Goal: Information Seeking & Learning: Learn about a topic

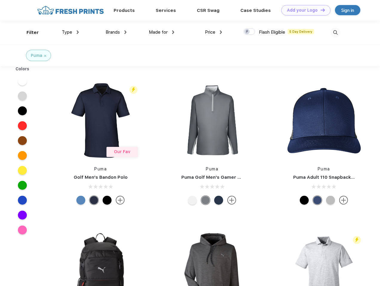
scroll to position [0, 0]
click at [304, 10] on link "Add your Logo Design Tool" at bounding box center [305, 10] width 49 height 10
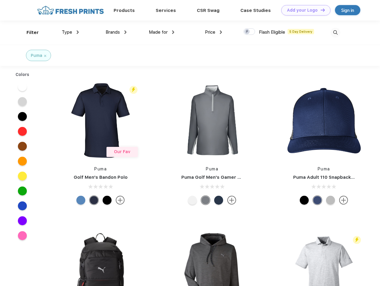
click at [0, 0] on div "Design Tool" at bounding box center [0, 0] width 0 height 0
click at [320, 10] on link "Add your Logo Design Tool" at bounding box center [305, 10] width 49 height 10
click at [29, 33] on div "Filter" at bounding box center [33, 32] width 12 height 7
click at [70, 32] on span "Type" at bounding box center [67, 32] width 10 height 5
click at [116, 32] on span "Brands" at bounding box center [113, 32] width 14 height 5
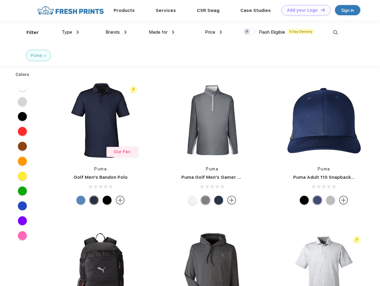
click at [162, 32] on span "Made for" at bounding box center [158, 32] width 19 height 5
click at [214, 32] on span "Price" at bounding box center [210, 32] width 10 height 5
click at [249, 32] on div at bounding box center [249, 31] width 12 height 7
click at [247, 32] on input "checkbox" at bounding box center [245, 30] width 4 height 4
click at [335, 33] on img at bounding box center [336, 33] width 10 height 10
